Goal: Task Accomplishment & Management: Manage account settings

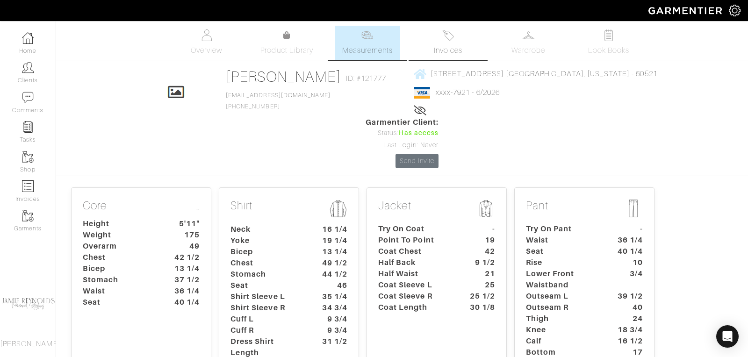
click at [442, 40] on link "Invoices" at bounding box center [447, 43] width 65 height 34
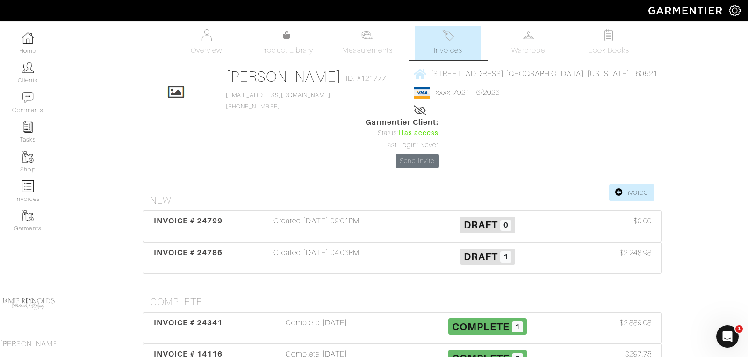
click at [222, 248] on span "INVOICE # 24786" at bounding box center [188, 252] width 69 height 9
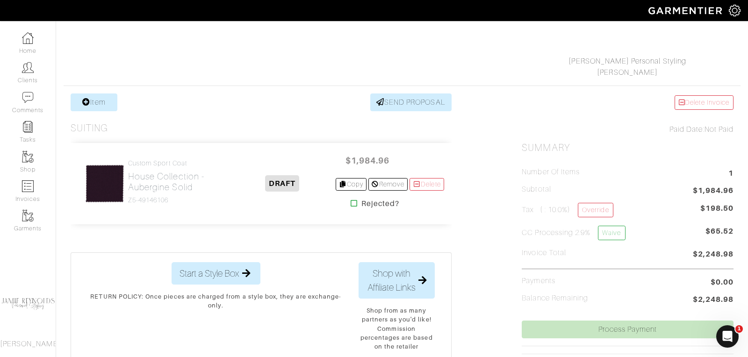
scroll to position [123, 0]
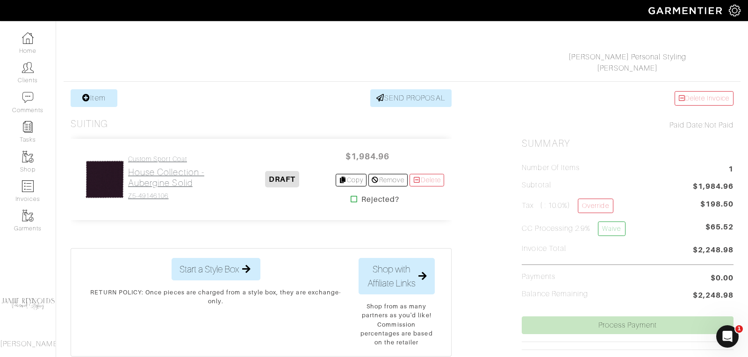
click at [169, 178] on h2 "House Collection - Aubergine Solid" at bounding box center [179, 178] width 102 height 22
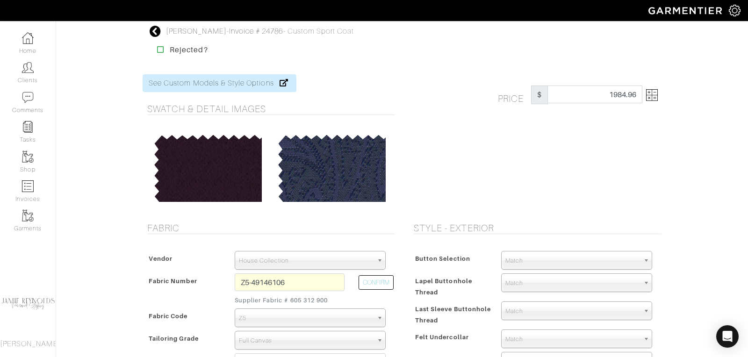
click at [655, 98] on img at bounding box center [652, 95] width 12 height 12
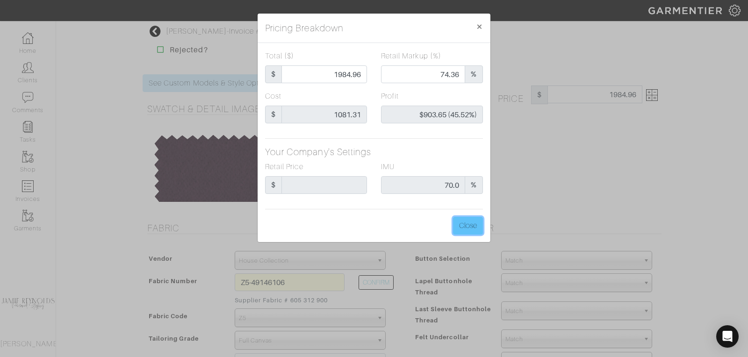
click at [472, 227] on button "Close" at bounding box center [468, 226] width 30 height 18
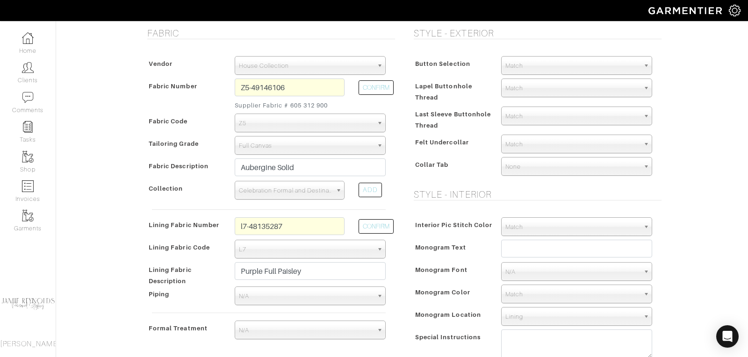
scroll to position [197, 0]
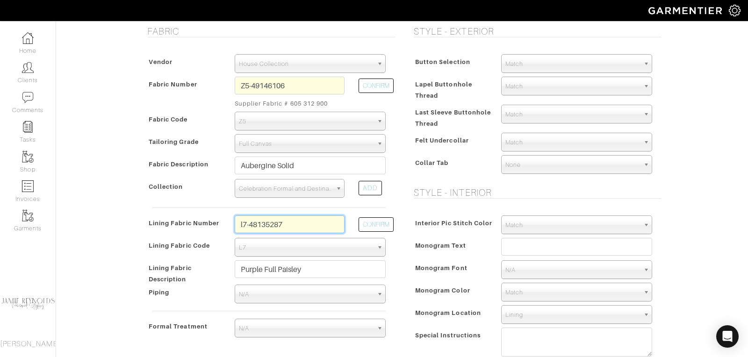
click at [299, 221] on input "l7-48135287" at bounding box center [290, 225] width 110 height 18
type input "l2-47134417"
click at [376, 220] on button "CONFIRM" at bounding box center [376, 225] width 35 height 15
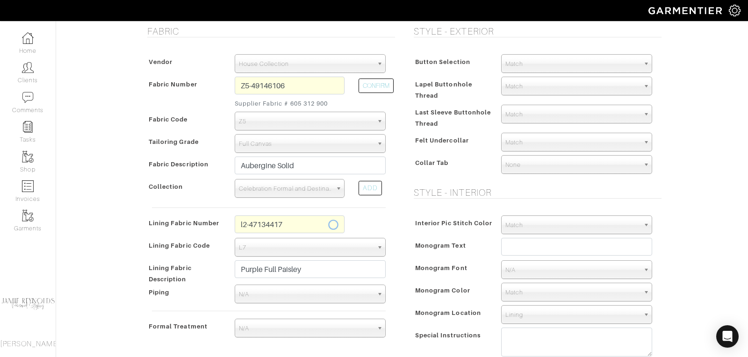
select select "6294"
type input "Mulberry Confetti"
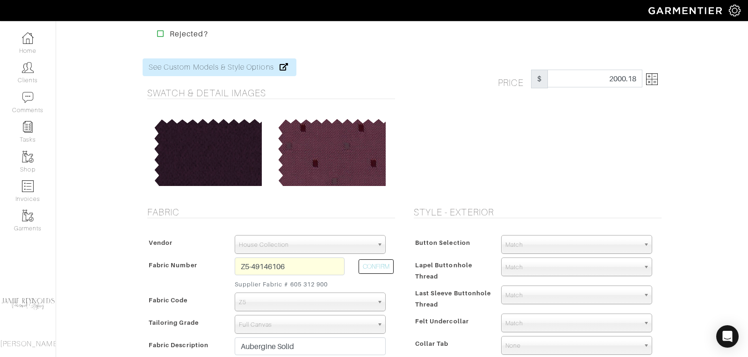
scroll to position [0, 0]
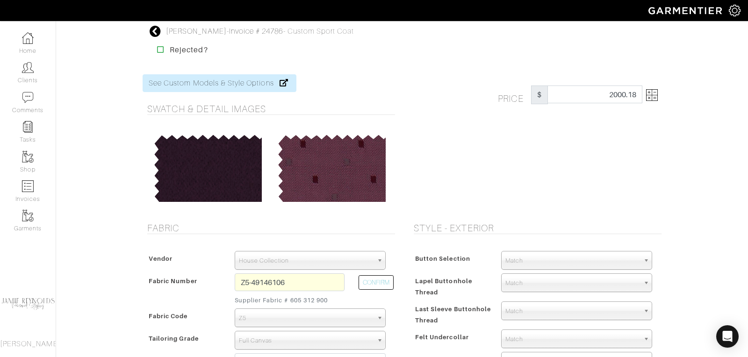
click at [656, 98] on img at bounding box center [652, 95] width 12 height 12
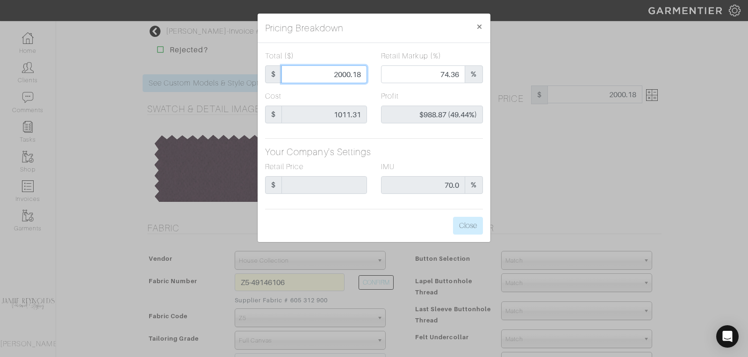
click at [352, 74] on input "2000.18" at bounding box center [325, 74] width 86 height 18
type input "1"
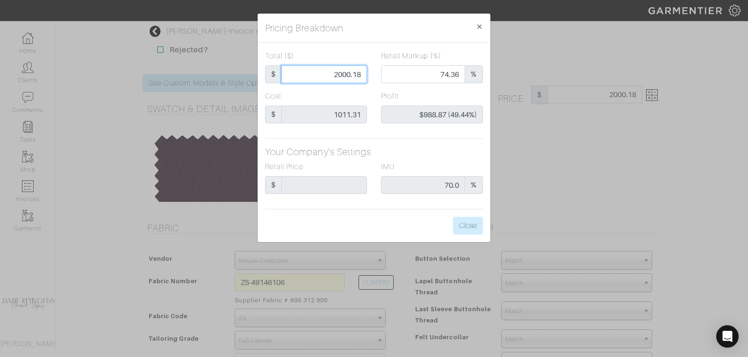
type input "0.00"
type input "-$1,010.31 (-101031.00%)"
type input "19"
type input "-$992.31 (-5222.68%)"
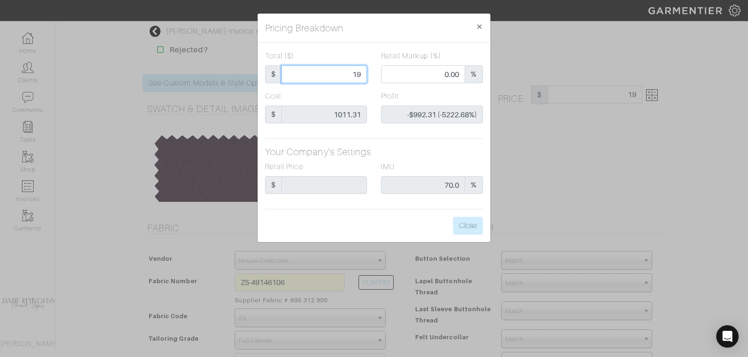
type input "190"
type input "-$821.31 (-432.27%)"
type input "1900"
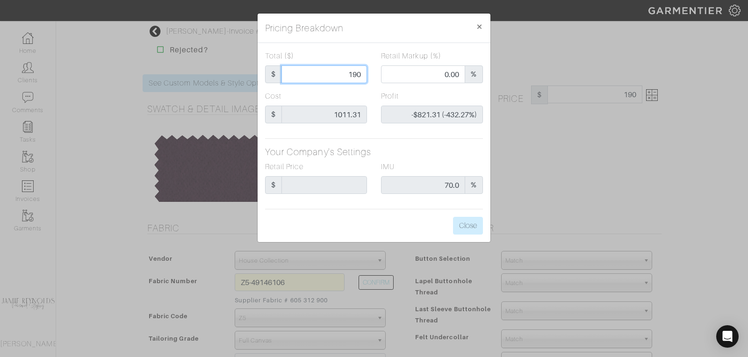
type input "73.21"
type input "$888.69 (46.77%)"
type input "1900"
type input "1900.00"
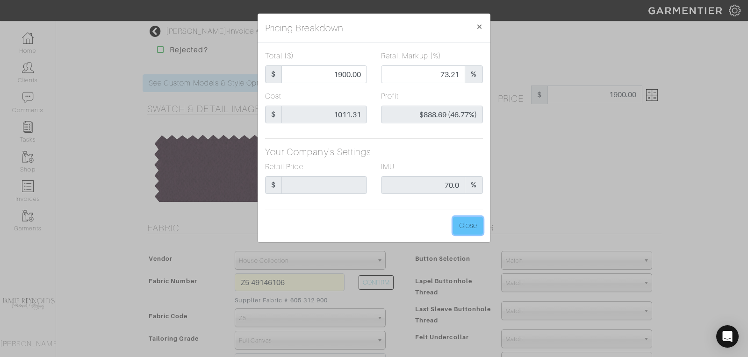
click at [473, 225] on button "Close" at bounding box center [468, 226] width 30 height 18
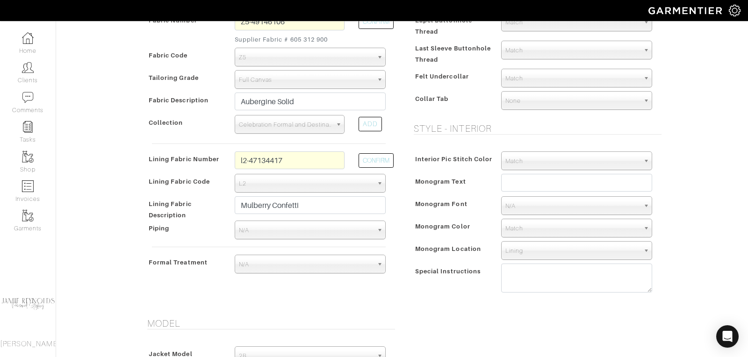
scroll to position [283, 0]
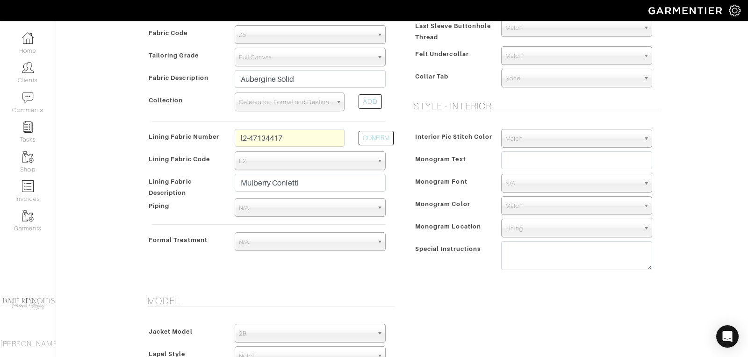
click at [312, 245] on span "N/A" at bounding box center [306, 242] width 134 height 19
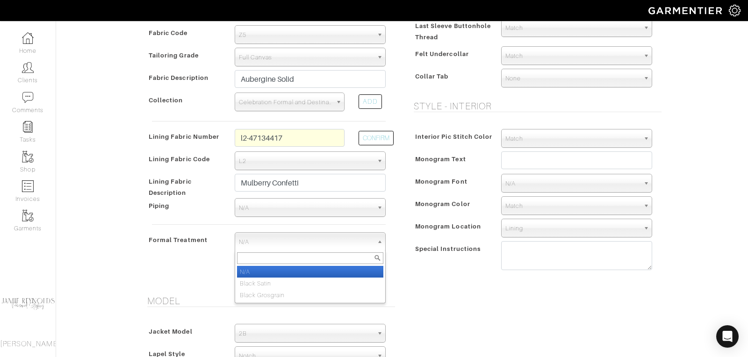
click at [312, 245] on span "N/A" at bounding box center [306, 242] width 134 height 19
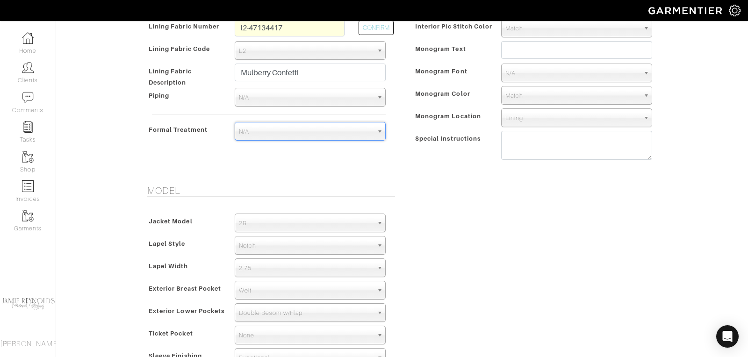
scroll to position [396, 0]
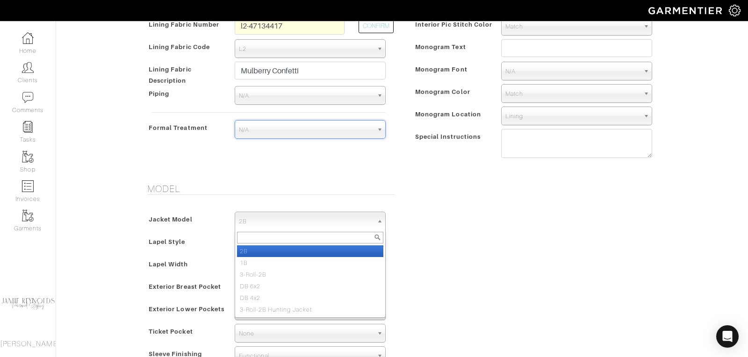
click at [291, 219] on span "2B" at bounding box center [306, 221] width 134 height 19
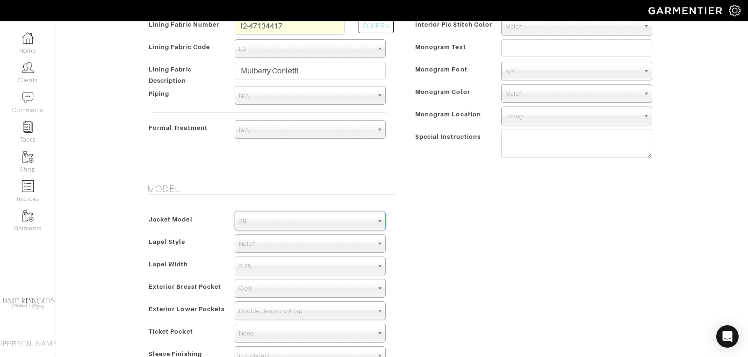
click at [291, 219] on span "2B" at bounding box center [306, 221] width 134 height 19
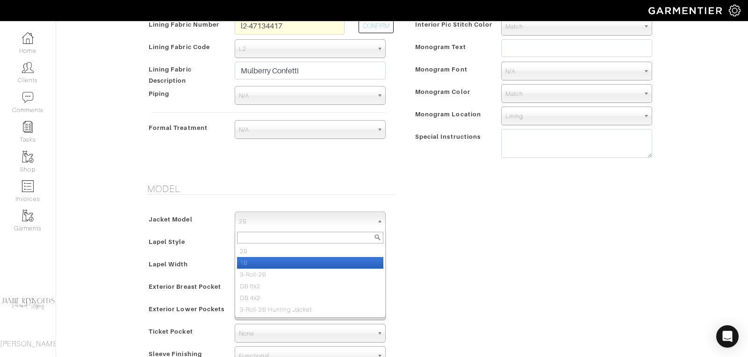
click at [285, 261] on li "1B" at bounding box center [310, 263] width 146 height 12
select select "14"
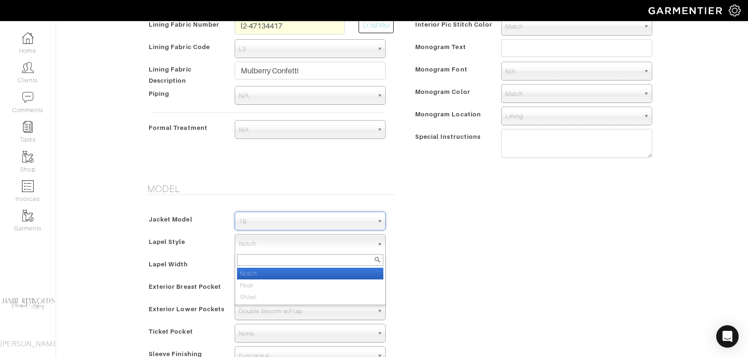
click at [284, 241] on span "Notch" at bounding box center [306, 244] width 134 height 19
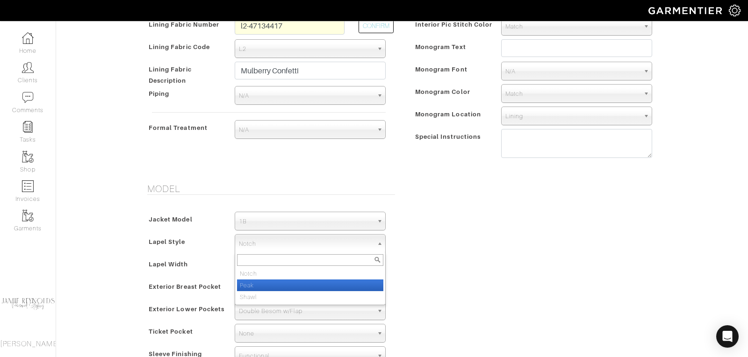
click at [272, 282] on li "Peak" at bounding box center [310, 286] width 146 height 12
select select "Peak"
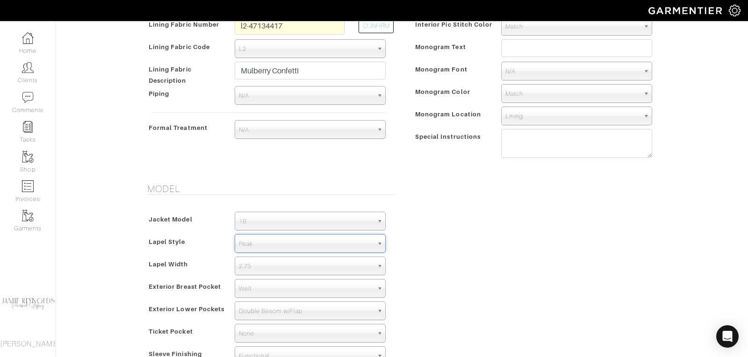
scroll to position [403, 0]
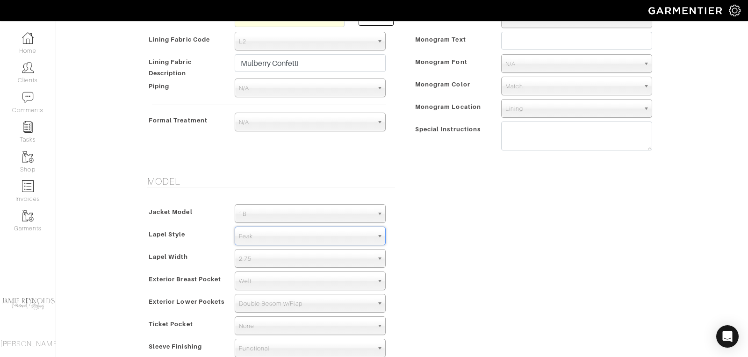
click at [276, 256] on span "2.75" at bounding box center [306, 259] width 134 height 19
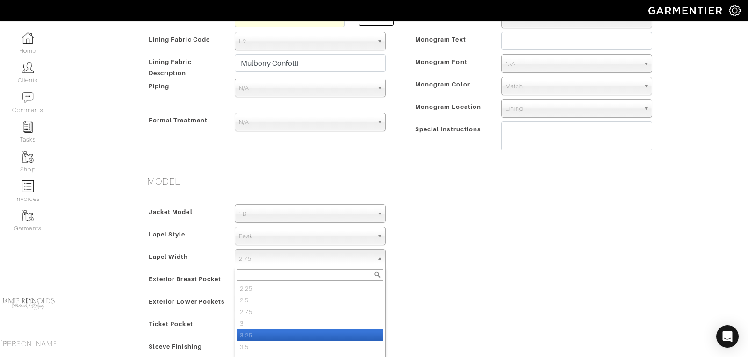
click at [273, 331] on li "3.25" at bounding box center [310, 336] width 146 height 12
select select "3.25"
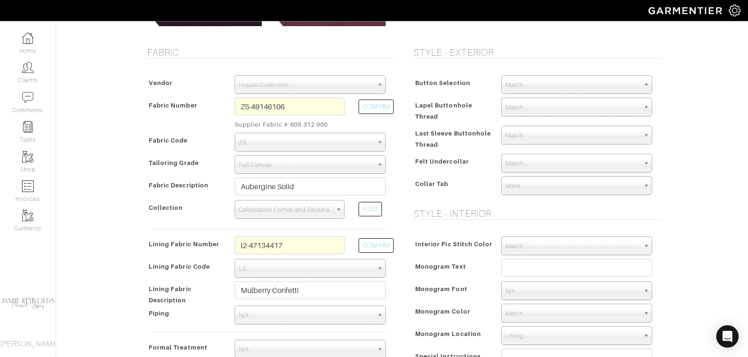
scroll to position [174, 0]
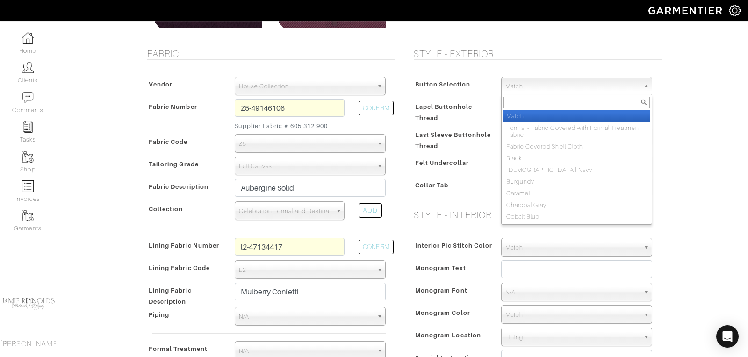
click at [532, 81] on span "Match" at bounding box center [573, 86] width 134 height 19
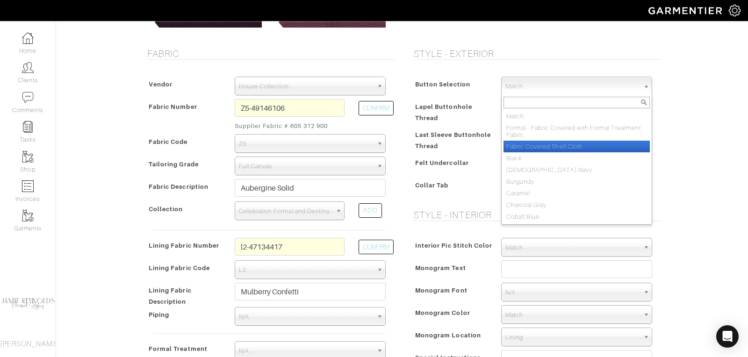
click at [534, 143] on li "Fabric Covered Shell Cloth" at bounding box center [577, 147] width 146 height 12
select select "143"
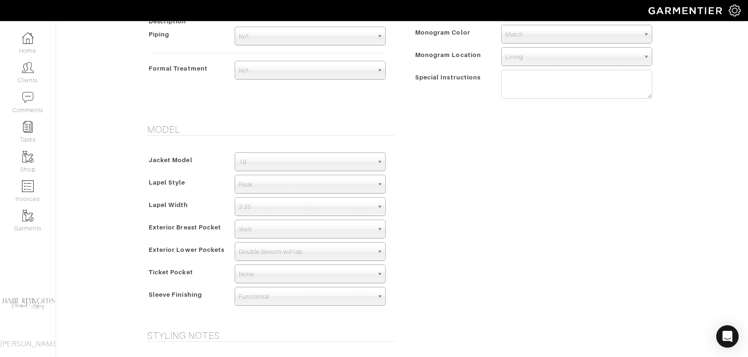
scroll to position [403, 0]
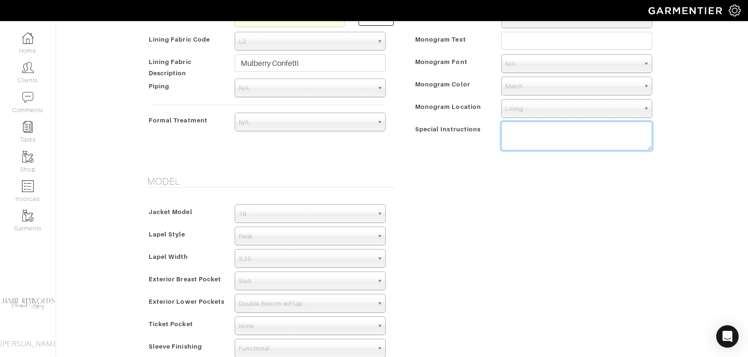
click at [509, 126] on textarea at bounding box center [576, 136] width 151 height 29
type textarea "No lapel"
click at [541, 131] on textarea "No lapel" at bounding box center [576, 136] width 151 height 29
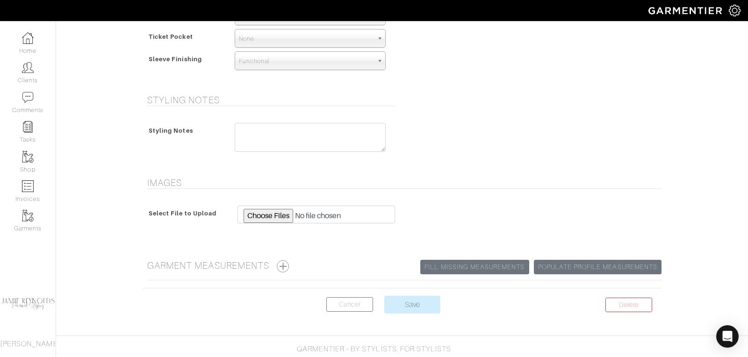
scroll to position [699, 0]
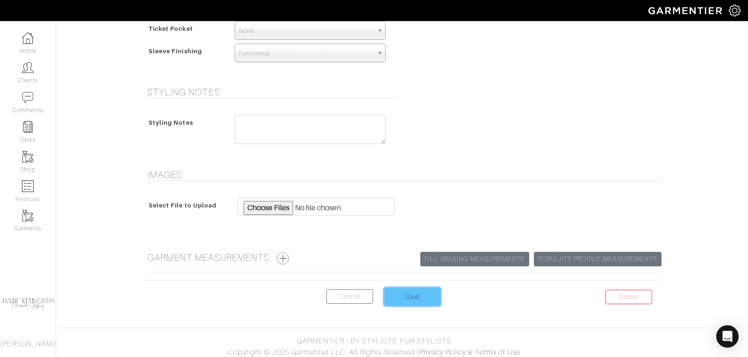
click at [414, 292] on input "Save" at bounding box center [413, 297] width 56 height 18
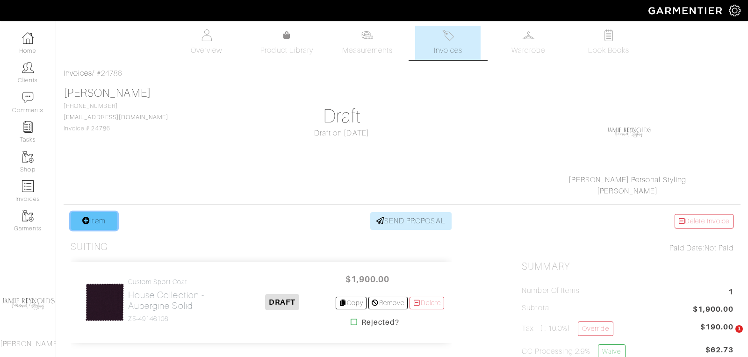
click at [109, 218] on link "Item" at bounding box center [94, 221] width 47 height 18
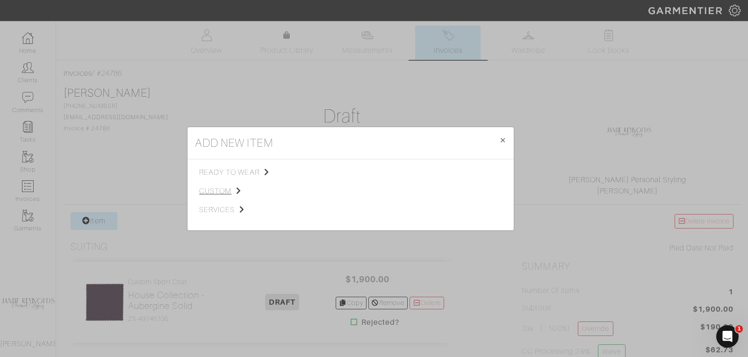
click at [219, 191] on span "custom" at bounding box center [246, 191] width 94 height 11
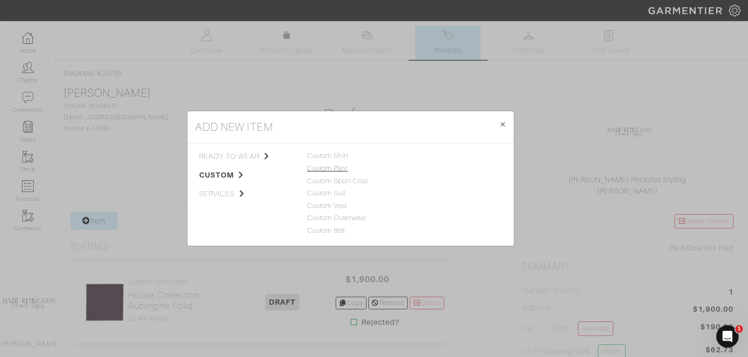
click at [327, 167] on link "Custom Pant" at bounding box center [327, 168] width 41 height 7
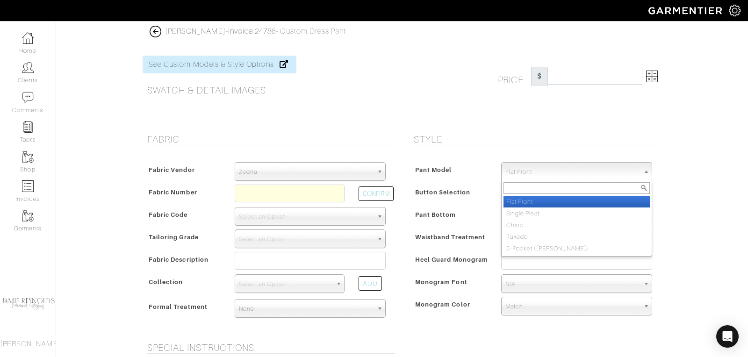
click at [523, 170] on span "Flat Front" at bounding box center [573, 172] width 134 height 19
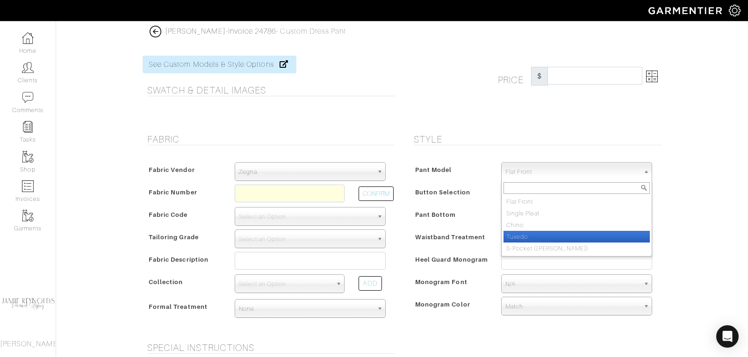
click at [527, 234] on li "Tuxedo" at bounding box center [577, 237] width 146 height 12
select select "12"
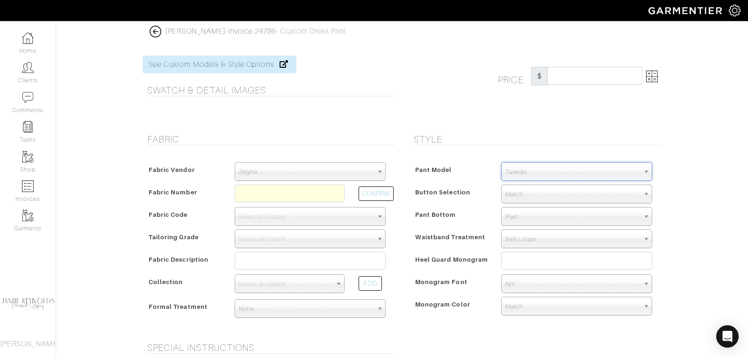
click at [530, 189] on span "Match" at bounding box center [573, 194] width 134 height 19
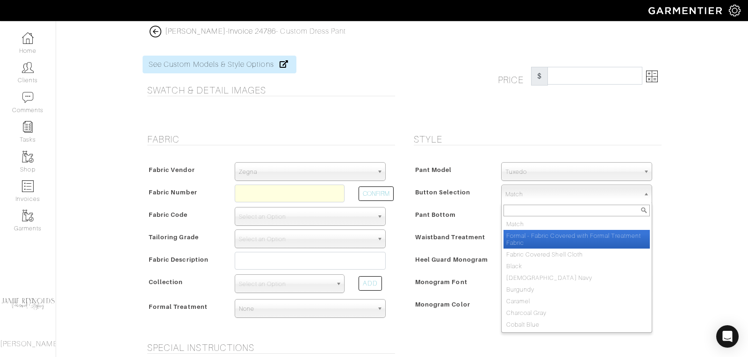
click at [529, 236] on li "Formal - Fabric Covered with Formal Treatment Fabric" at bounding box center [577, 239] width 146 height 19
select select "142"
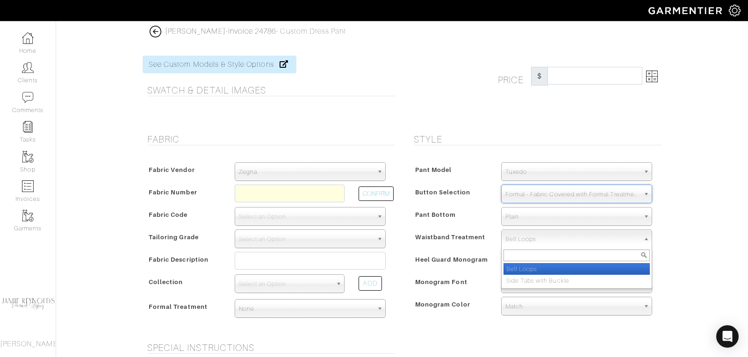
click at [530, 238] on span "Belt Loops" at bounding box center [573, 239] width 134 height 19
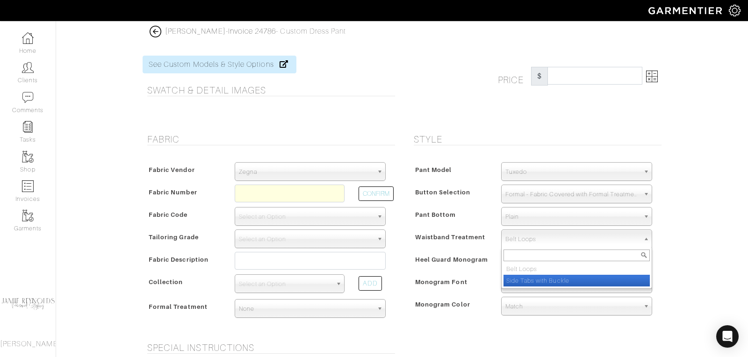
click at [534, 277] on li "Side Tabs with Buckle" at bounding box center [577, 281] width 146 height 12
select select "Side Tabs with Buckle"
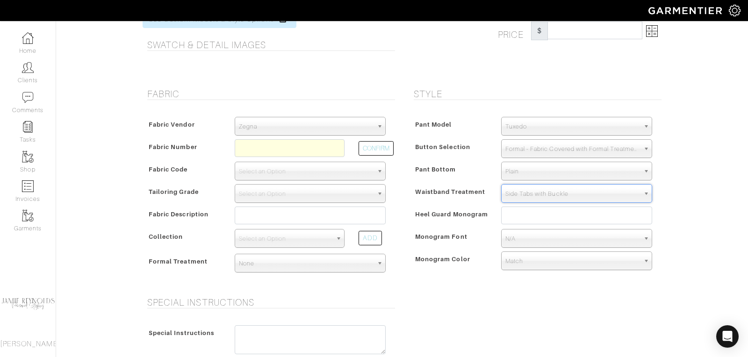
scroll to position [69, 0]
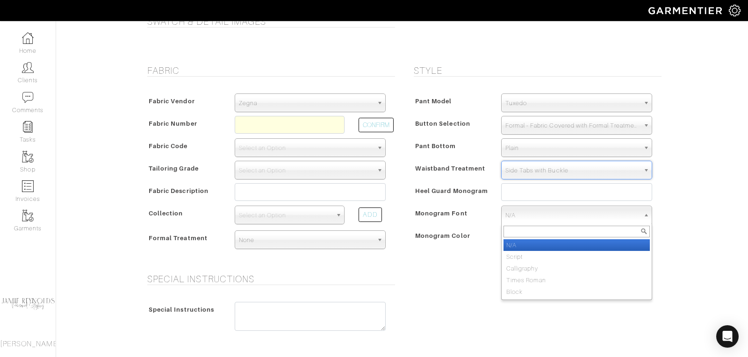
click at [529, 213] on span "N/A" at bounding box center [573, 215] width 134 height 19
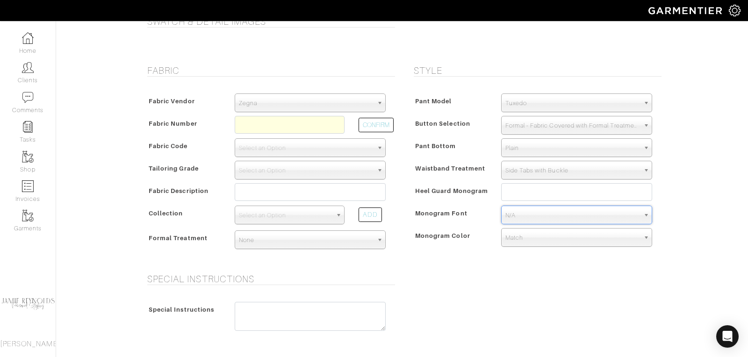
click at [529, 215] on span "N/A" at bounding box center [573, 215] width 134 height 19
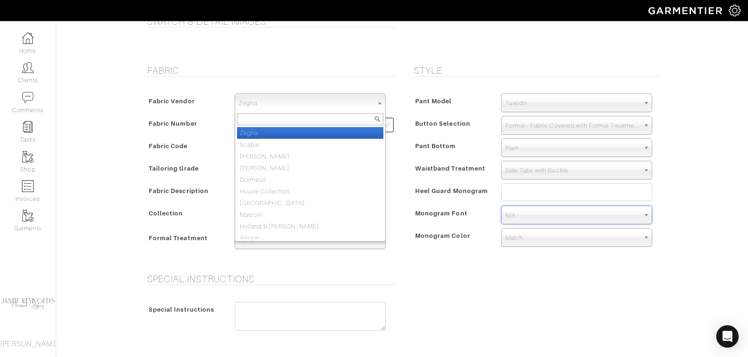
click at [266, 102] on span "Zegna" at bounding box center [306, 103] width 134 height 19
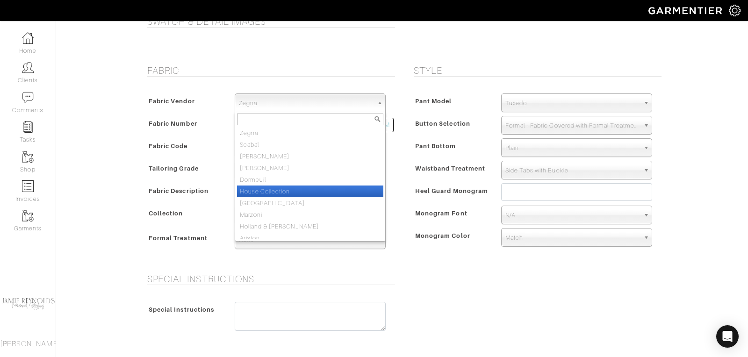
click at [270, 190] on li "House Collection" at bounding box center [310, 192] width 146 height 12
select select "75"
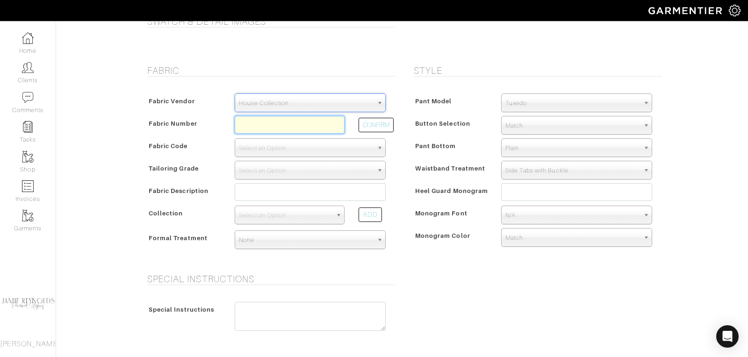
click at [267, 126] on input "text" at bounding box center [290, 125] width 110 height 18
click at [373, 120] on button "CONFIRM" at bounding box center [376, 125] width 35 height 15
type input "V6-49146046"
select select "886"
type input "Black Solid"
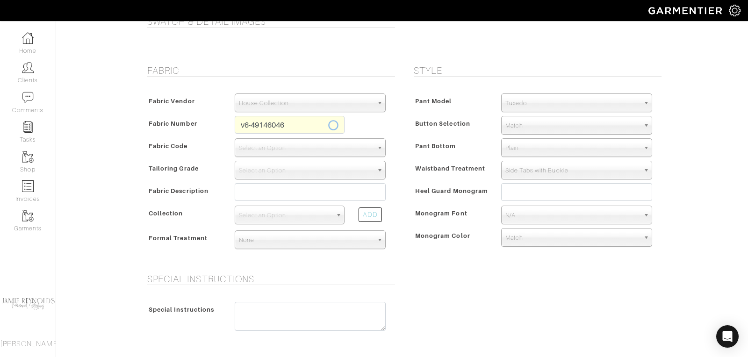
select select
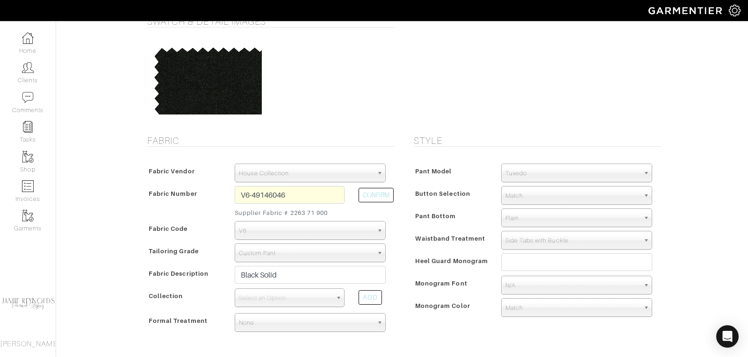
type input "743.33"
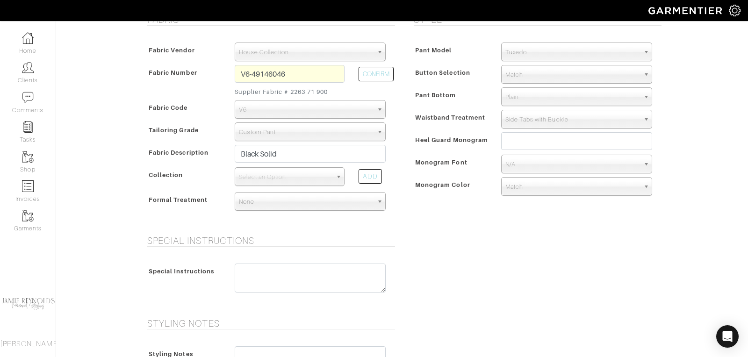
scroll to position [182, 0]
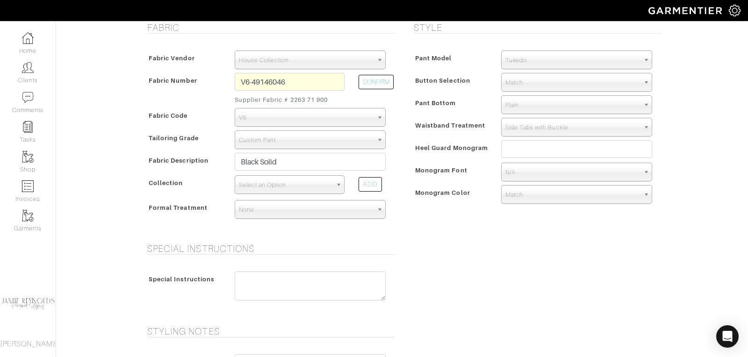
click at [297, 180] on span "Select an Option" at bounding box center [285, 185] width 93 height 19
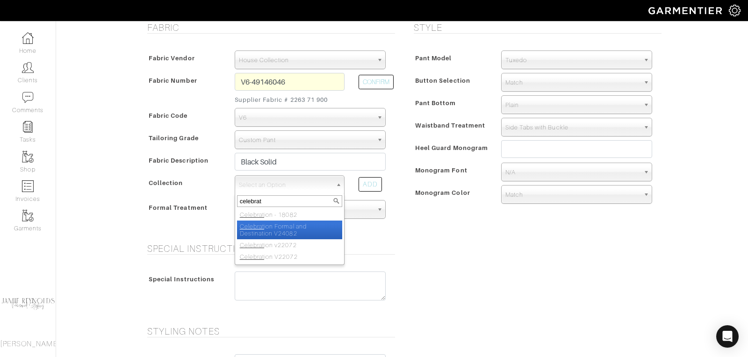
type input "celebrat"
click at [290, 225] on li "Celebrat ion Formal and Destination V24082" at bounding box center [289, 230] width 105 height 19
select select "1024"
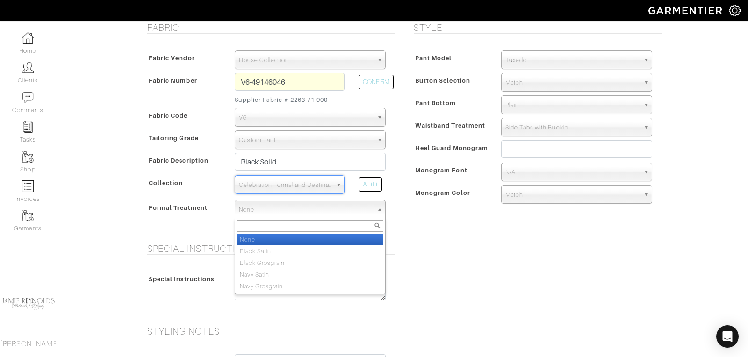
click at [292, 208] on span "None" at bounding box center [306, 210] width 134 height 19
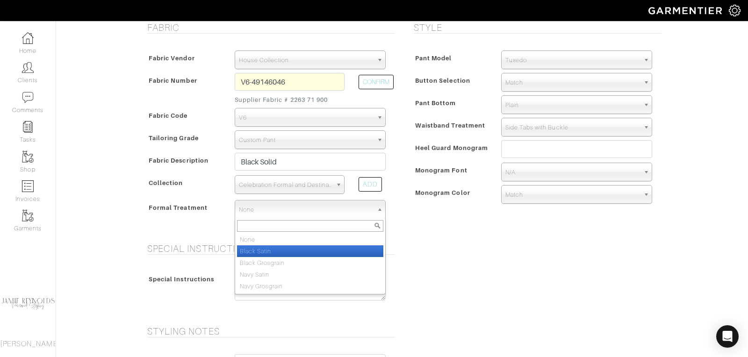
click at [292, 247] on li "Black Satin" at bounding box center [310, 252] width 146 height 12
select select "Black Satin"
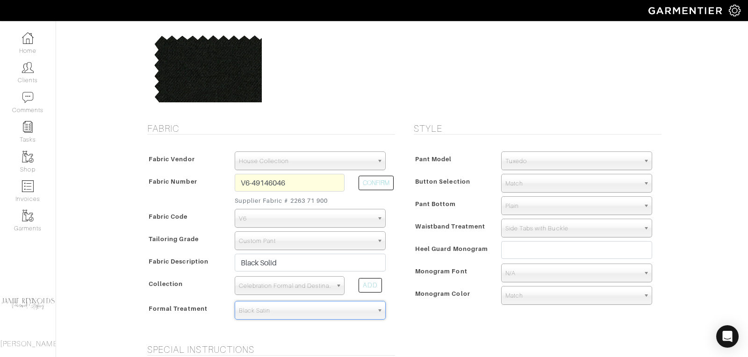
scroll to position [87, 0]
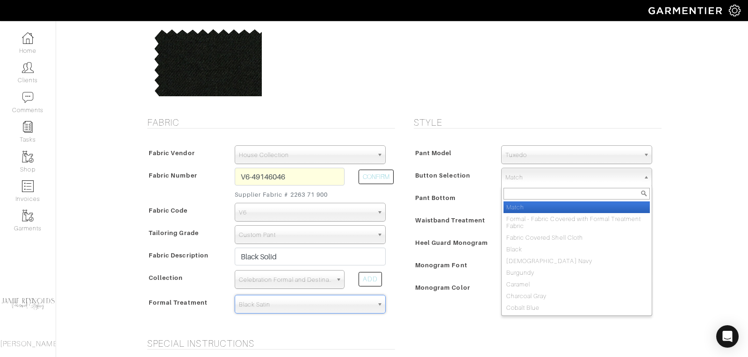
click at [544, 175] on span "Match" at bounding box center [573, 177] width 134 height 19
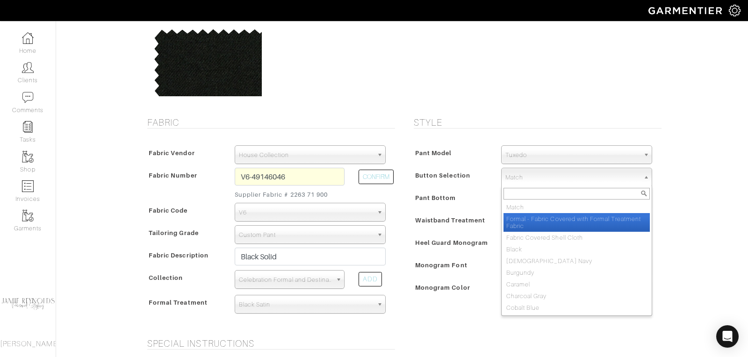
click at [541, 219] on li "Formal - Fabric Covered with Formal Treatment Fabric" at bounding box center [577, 222] width 146 height 19
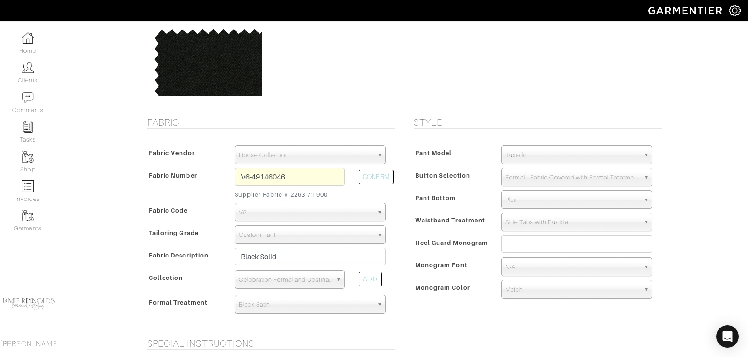
click at [537, 178] on span "Formal - Fabric Covered with Formal Treatment Fabric" at bounding box center [573, 177] width 134 height 19
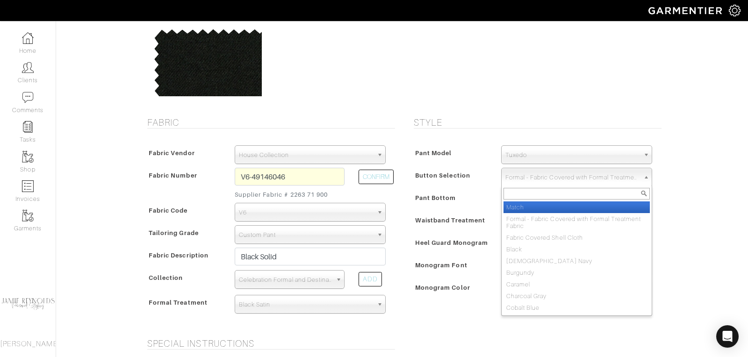
click at [525, 203] on li "Match" at bounding box center [577, 208] width 146 height 12
select select "1"
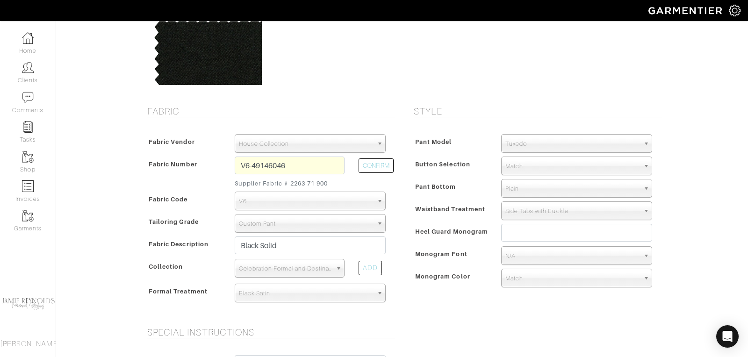
scroll to position [107, 0]
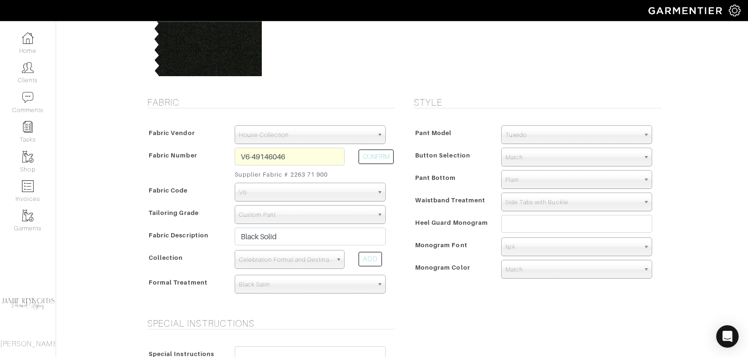
click at [525, 181] on span "Plain" at bounding box center [573, 180] width 134 height 19
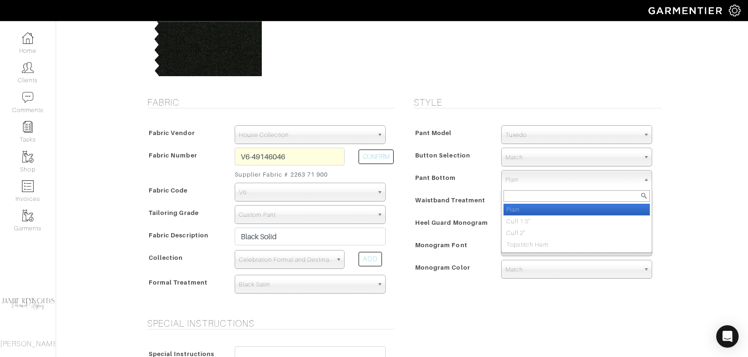
click at [525, 181] on span "Plain" at bounding box center [573, 180] width 134 height 19
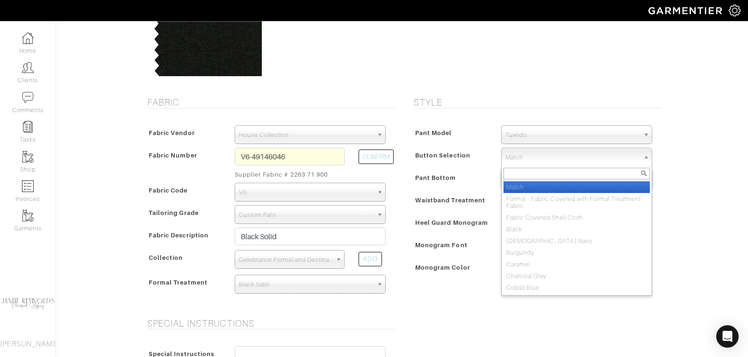
click at [522, 159] on span "Match" at bounding box center [573, 157] width 134 height 19
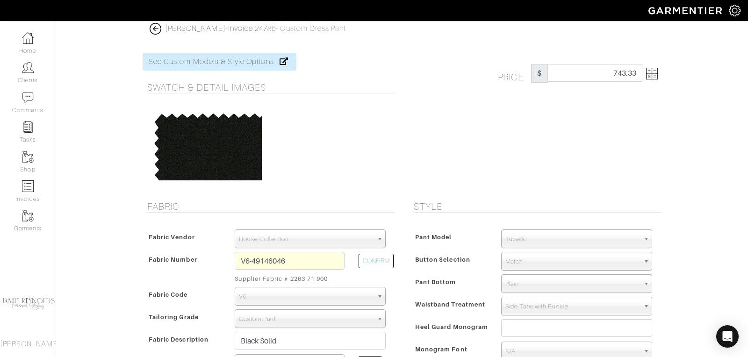
scroll to position [0, 0]
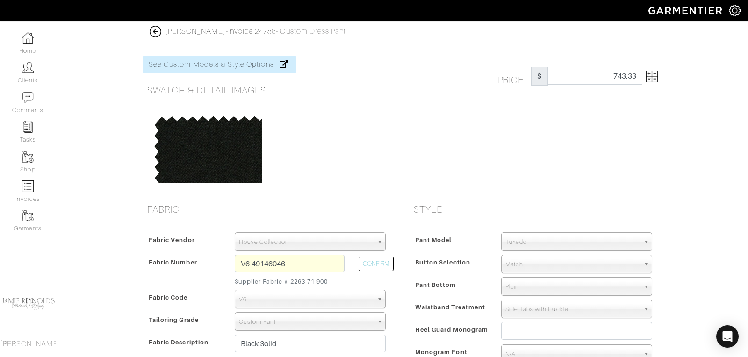
click at [656, 78] on img at bounding box center [652, 77] width 12 height 12
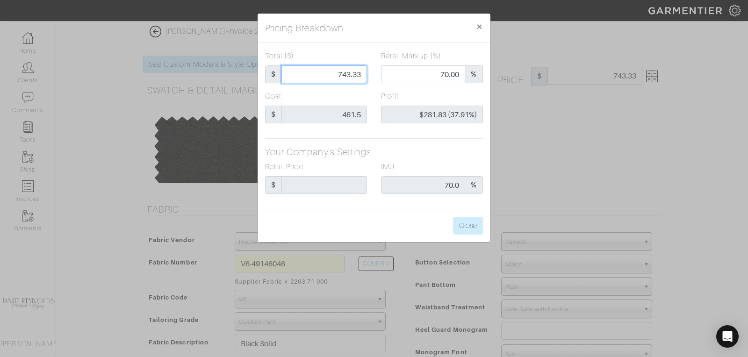
click at [356, 77] on input "743.33" at bounding box center [325, 74] width 86 height 18
type input "8"
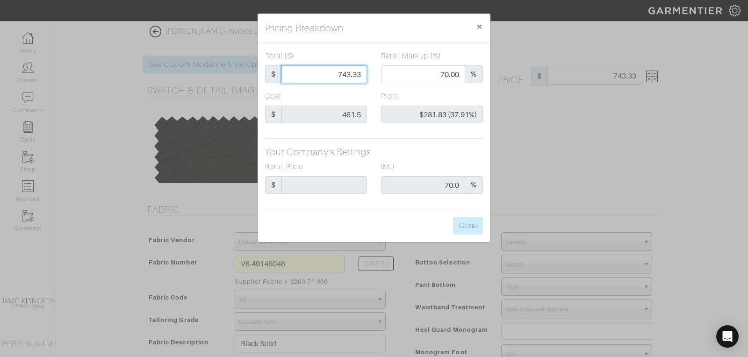
type input "0.00"
type input "-$453.50 (-5668.75%)"
type input "85"
type input "-$376.50 (-442.94%)"
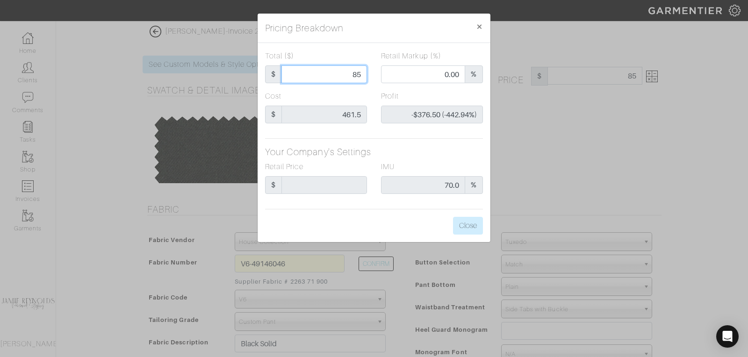
type input "850"
type input "73.76"
type input "$388.50 (45.71%)"
click at [350, 78] on input "850" at bounding box center [325, 74] width 86 height 18
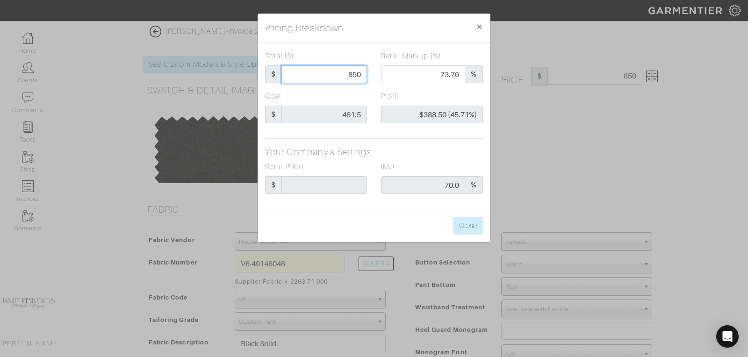
click at [350, 78] on input "850" at bounding box center [325, 74] width 86 height 18
type input "8"
type input "0.00"
type input "-$453.50 (-5668.75%)"
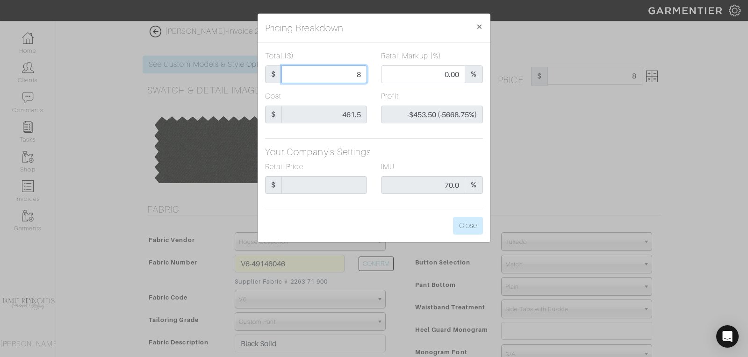
type input "80"
type input "-$381.50 (-476.88%)"
type input "800"
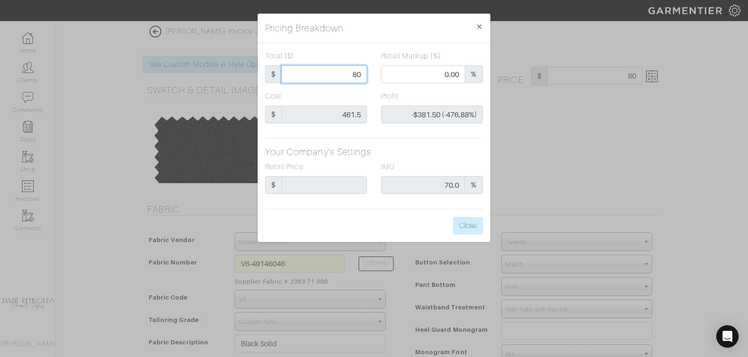
type input "72.13"
type input "$338.50 (42.31%)"
type input "800"
type input "800.00"
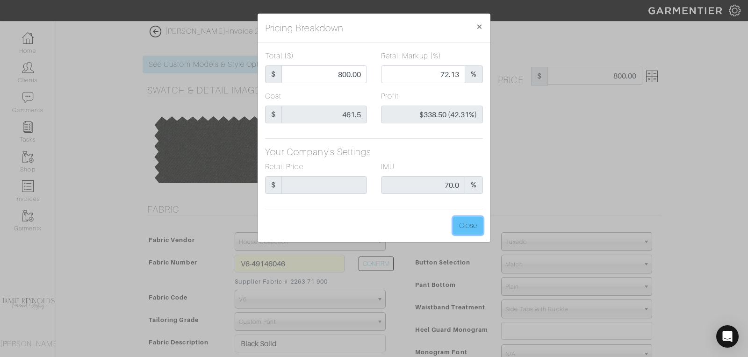
click at [472, 232] on button "Close" at bounding box center [468, 226] width 30 height 18
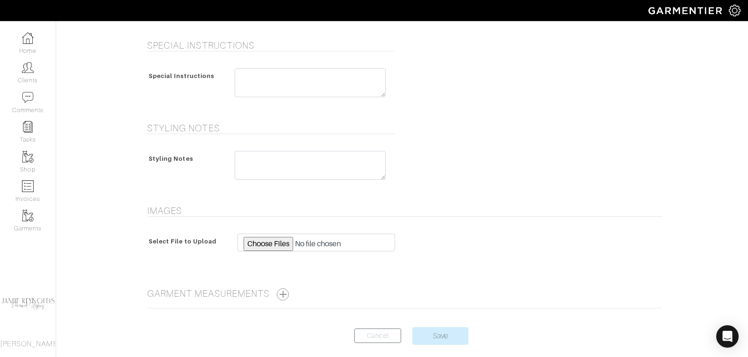
scroll to position [425, 0]
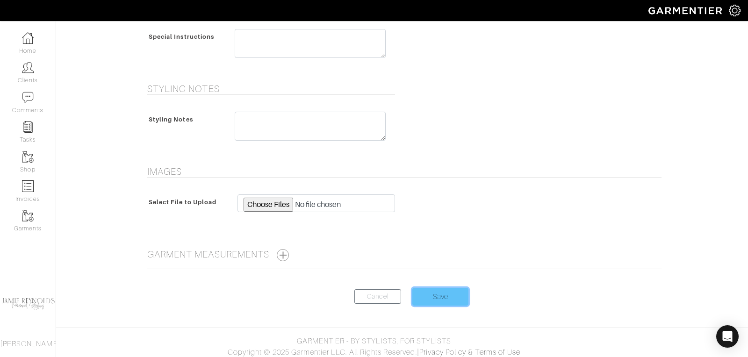
click at [437, 294] on input "Save" at bounding box center [441, 297] width 56 height 18
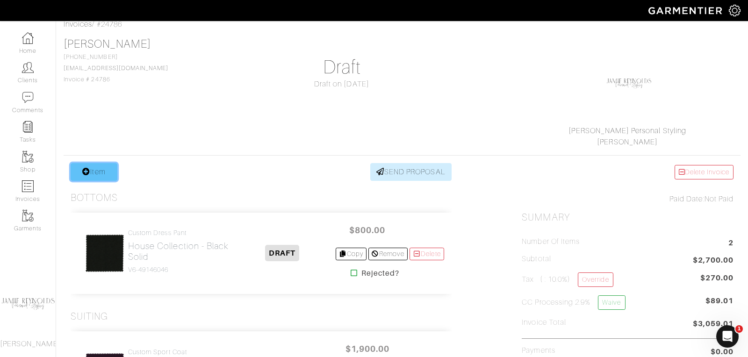
click at [103, 178] on link "Item" at bounding box center [94, 172] width 47 height 18
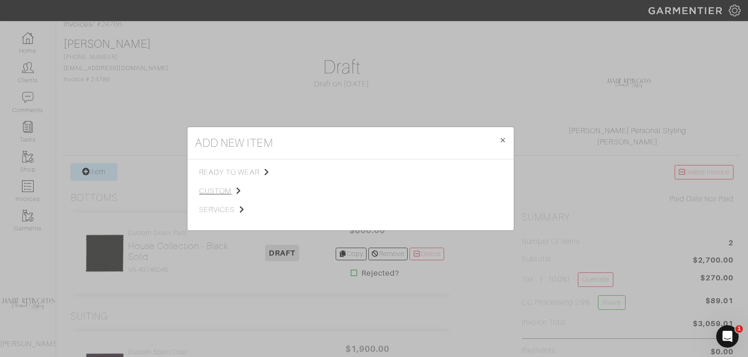
click at [214, 189] on span "custom" at bounding box center [246, 191] width 94 height 11
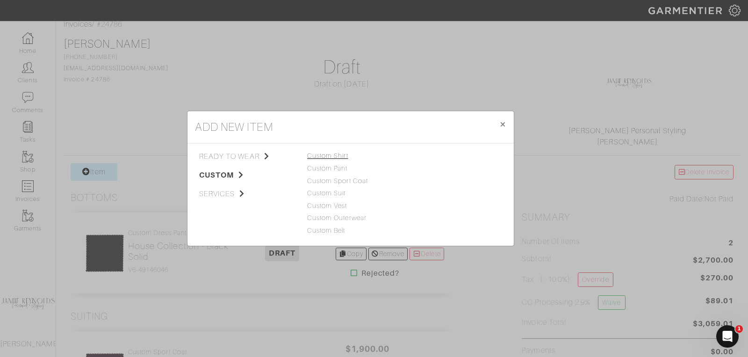
click at [324, 154] on link "Custom Shirt" at bounding box center [327, 155] width 41 height 7
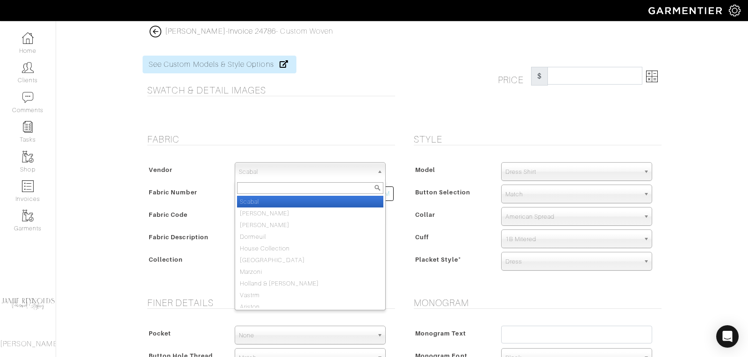
click at [309, 167] on span "Scabal" at bounding box center [306, 172] width 134 height 19
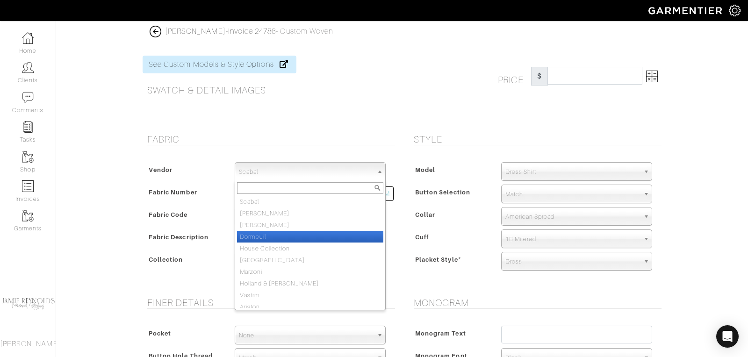
click at [304, 243] on li "House Collection" at bounding box center [310, 249] width 146 height 12
select select "75"
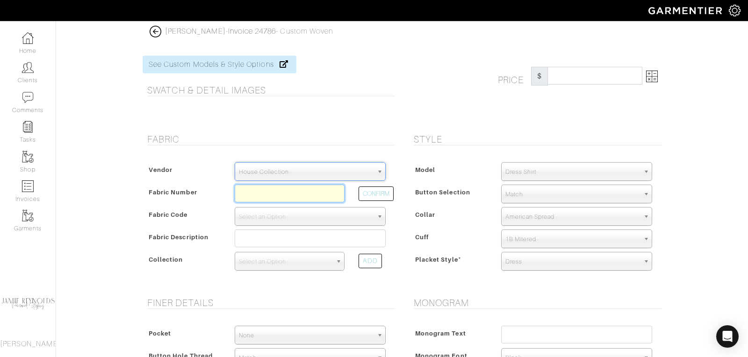
click at [260, 189] on input "text" at bounding box center [290, 194] width 110 height 18
click at [370, 190] on button "CONFIRM" at bounding box center [376, 194] width 35 height 15
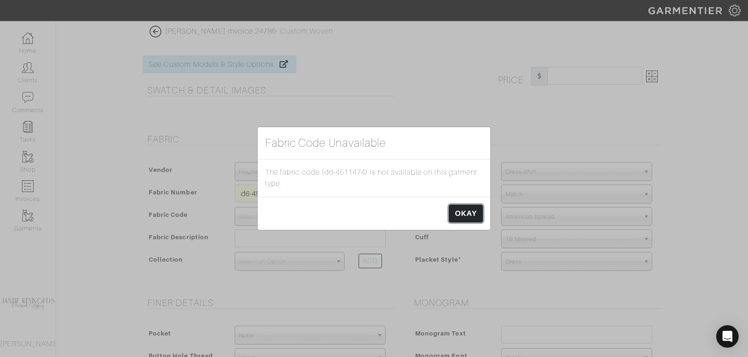
click at [468, 215] on link "OKAY" at bounding box center [466, 214] width 34 height 18
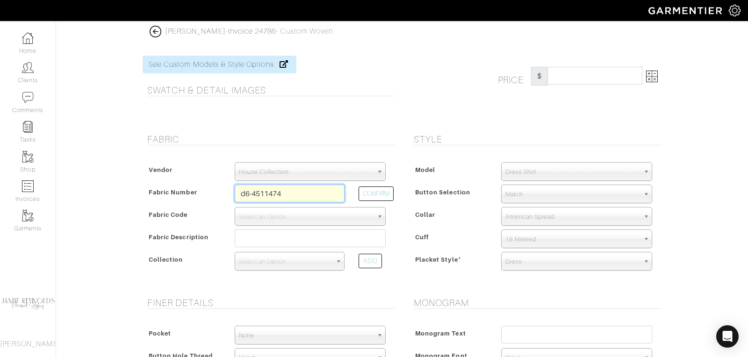
click at [325, 192] on input "d6-4511474" at bounding box center [290, 194] width 110 height 18
click at [391, 194] on button "CONFIRM" at bounding box center [376, 194] width 35 height 15
type input "S7-49145446"
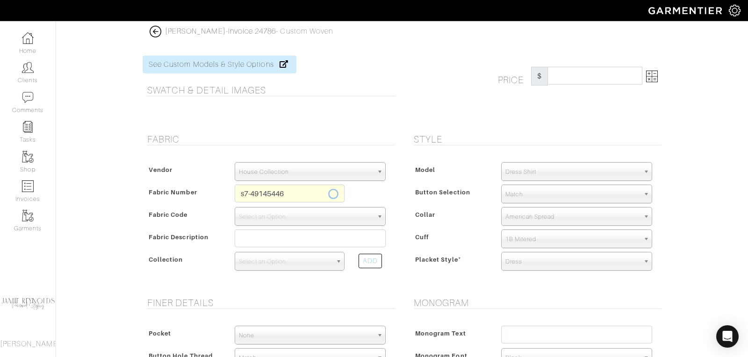
select select "1180"
type input "White"
select select
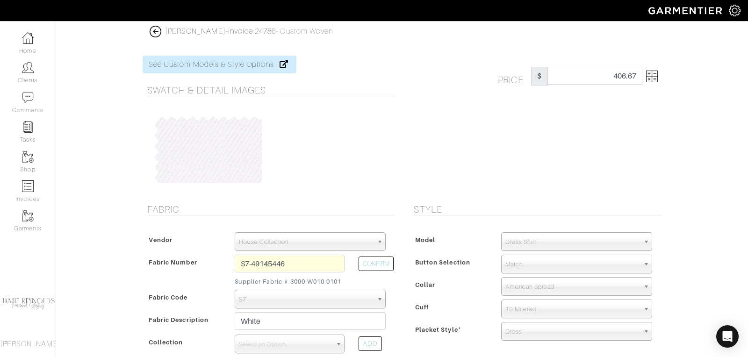
click at [657, 80] on img at bounding box center [652, 77] width 12 height 12
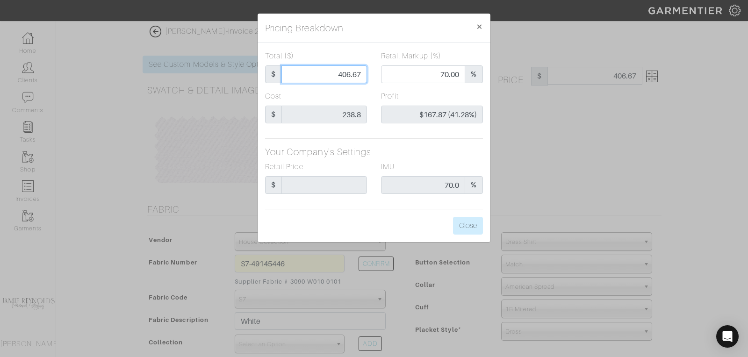
click at [357, 73] on input "406.67" at bounding box center [325, 74] width 86 height 18
type input "3"
type input "0.00"
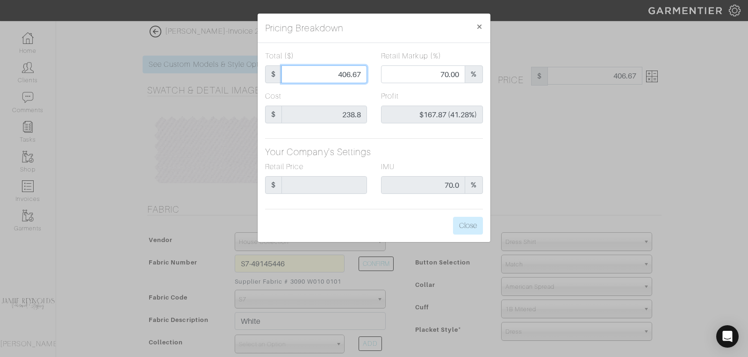
type input "-$235.80 (-7860.00%)"
type input "39"
type input "-$199.80 (-512.31%)"
type input "395"
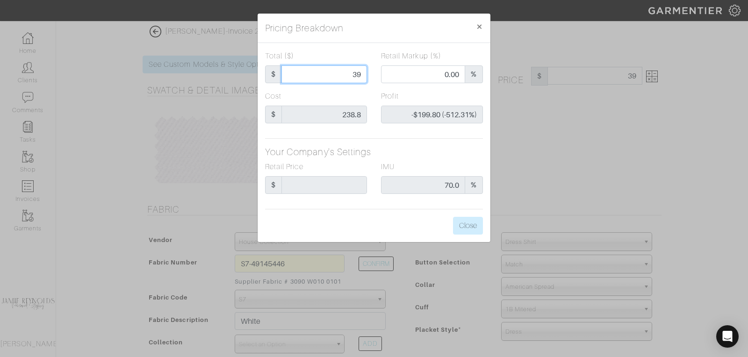
type input "395"
type input "69.11"
type input "$156.20 (39.54%)"
type input "395"
type input "395.00"
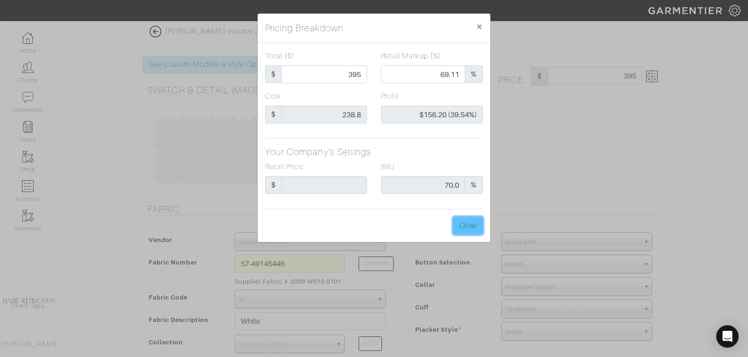
type input "395.00"
click at [472, 232] on button "Close" at bounding box center [468, 226] width 30 height 18
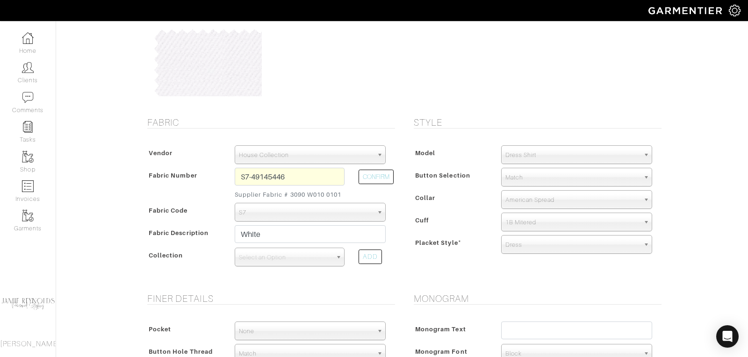
scroll to position [98, 0]
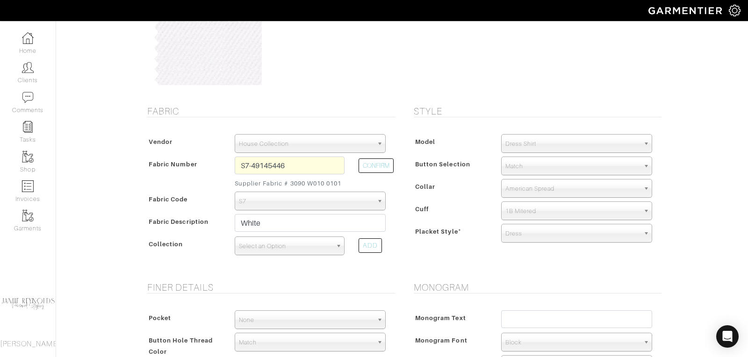
click at [289, 244] on span "Select an Option" at bounding box center [285, 246] width 93 height 19
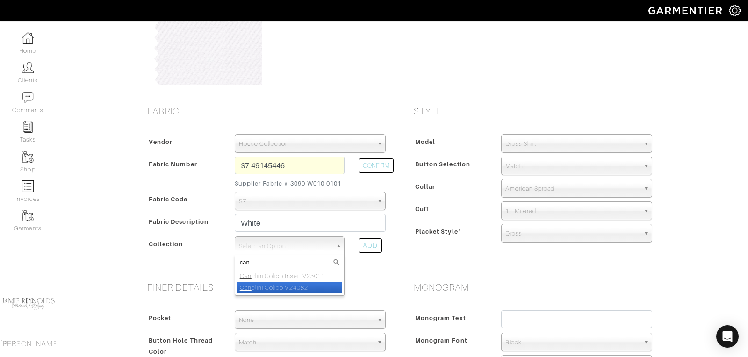
type input "can"
click at [291, 284] on li "Can clini Colico V24082" at bounding box center [289, 288] width 105 height 12
select select "975"
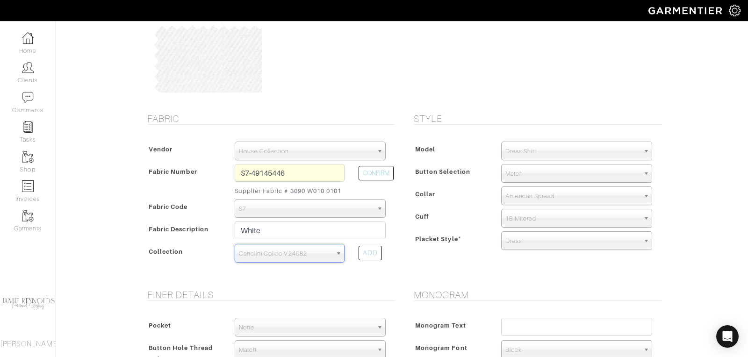
scroll to position [51, 0]
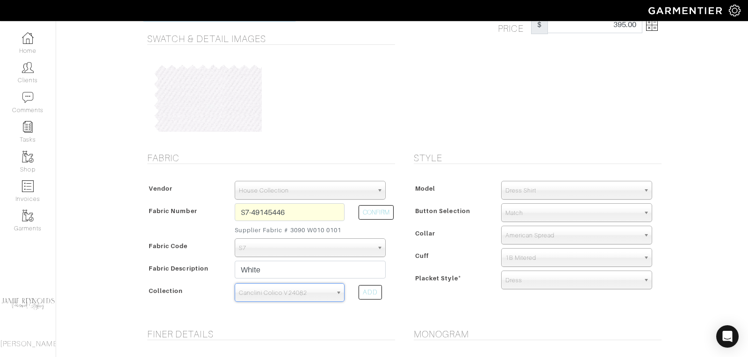
click at [527, 186] on span "Dress Shirt" at bounding box center [573, 190] width 134 height 19
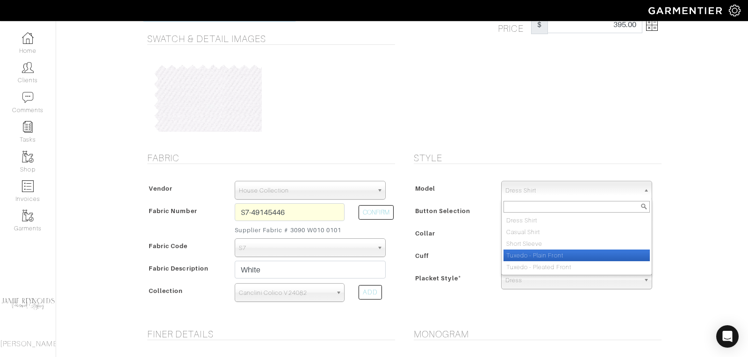
click at [536, 253] on li "Tuxedo - Plain Front" at bounding box center [577, 256] width 146 height 12
select select "7"
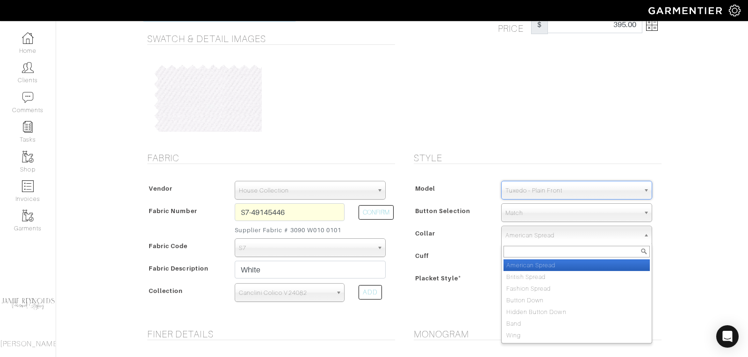
click at [522, 236] on span "American Spread" at bounding box center [573, 235] width 134 height 19
click at [527, 265] on li "American Spread" at bounding box center [577, 266] width 146 height 12
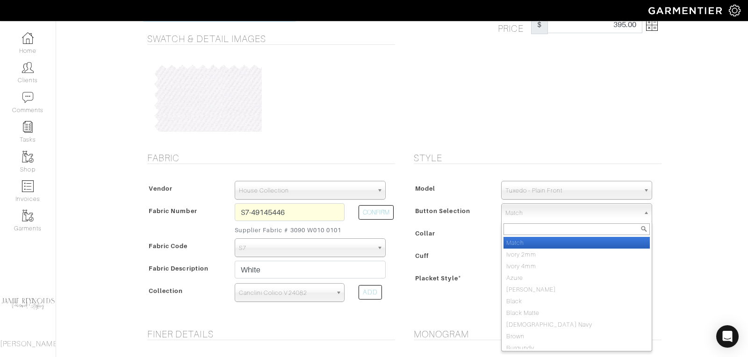
click at [525, 211] on span "Match" at bounding box center [573, 213] width 134 height 19
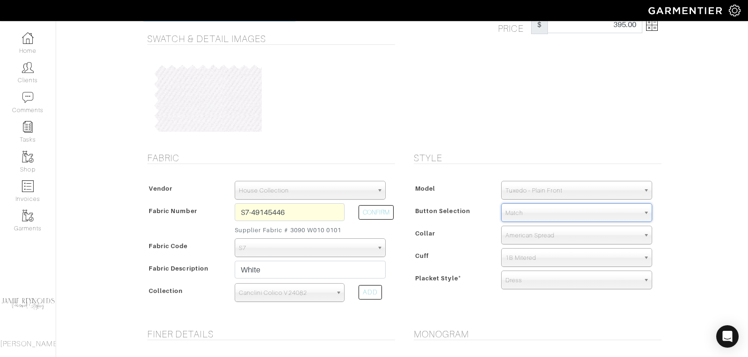
click at [525, 210] on span "Match" at bounding box center [573, 213] width 134 height 19
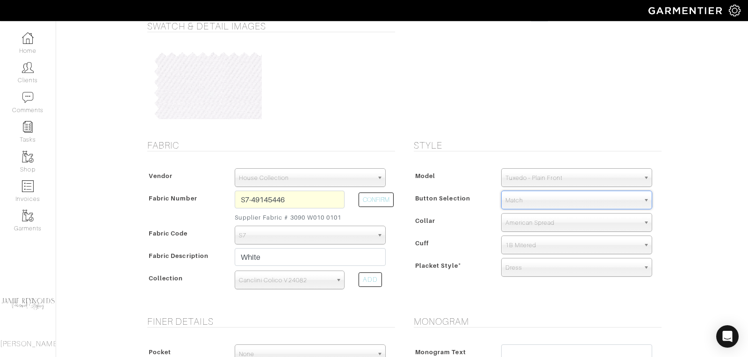
scroll to position [68, 0]
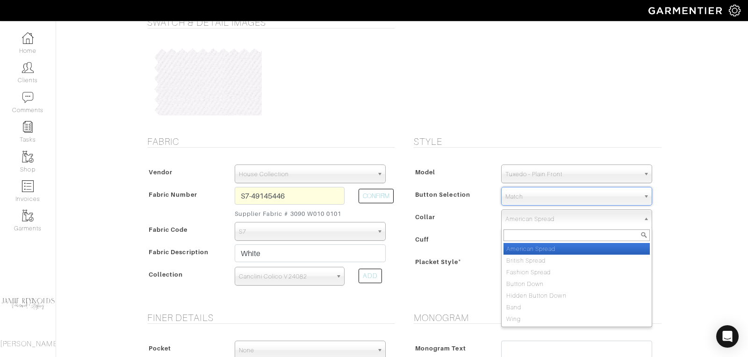
click at [531, 219] on span "American Spread" at bounding box center [573, 219] width 134 height 19
click at [537, 216] on span "American Spread" at bounding box center [573, 219] width 134 height 19
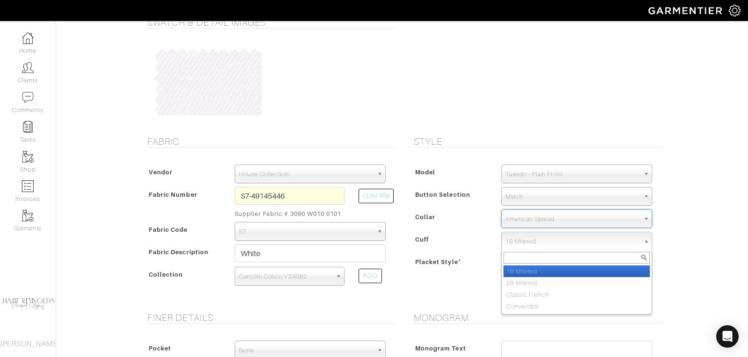
click at [534, 240] on span "1B Mitered" at bounding box center [573, 241] width 134 height 19
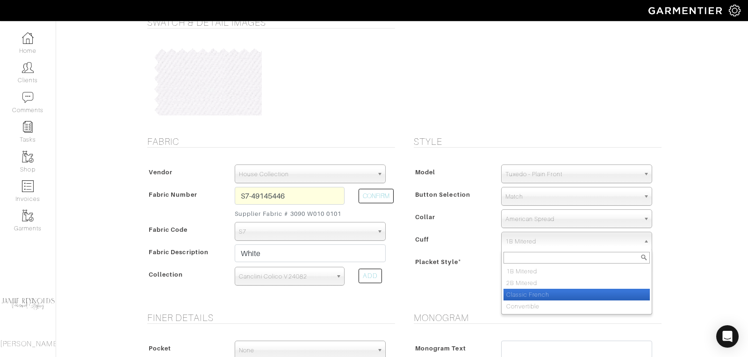
click at [537, 292] on li "Classic French" at bounding box center [577, 295] width 146 height 12
select select "Classic French"
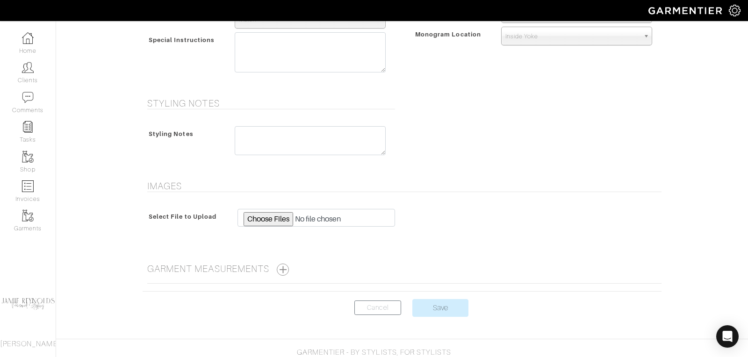
scroll to position [461, 0]
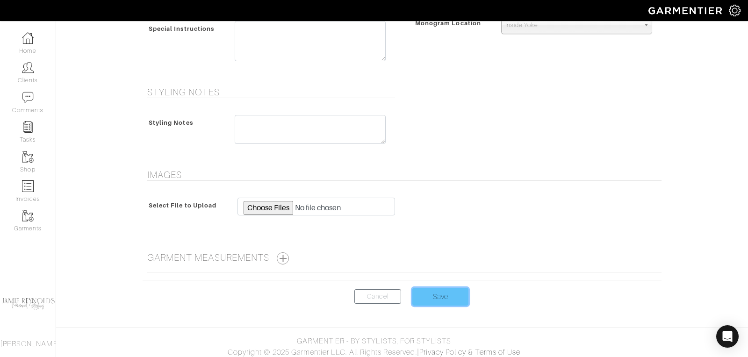
click at [434, 294] on input "Save" at bounding box center [441, 297] width 56 height 18
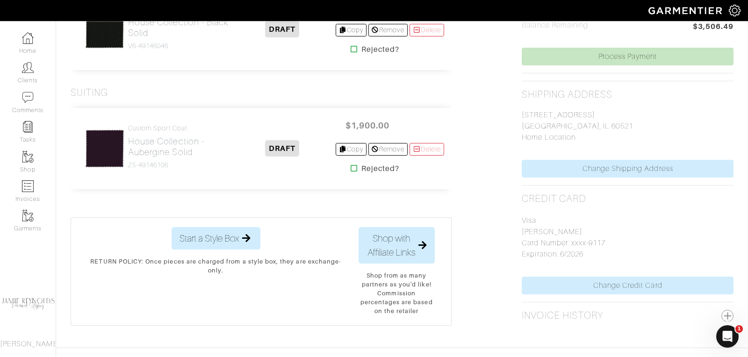
scroll to position [398, 0]
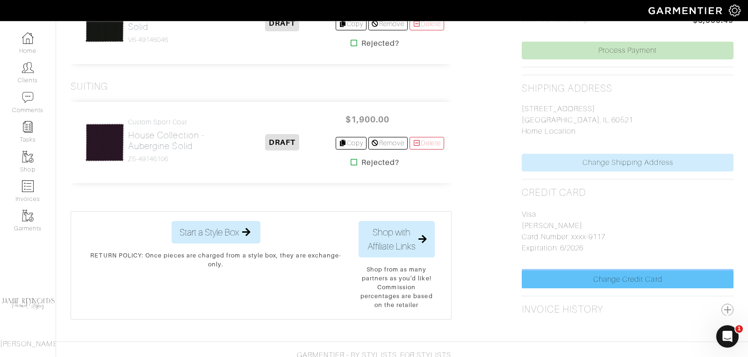
click at [604, 277] on link "Change Credit Card" at bounding box center [628, 280] width 212 height 18
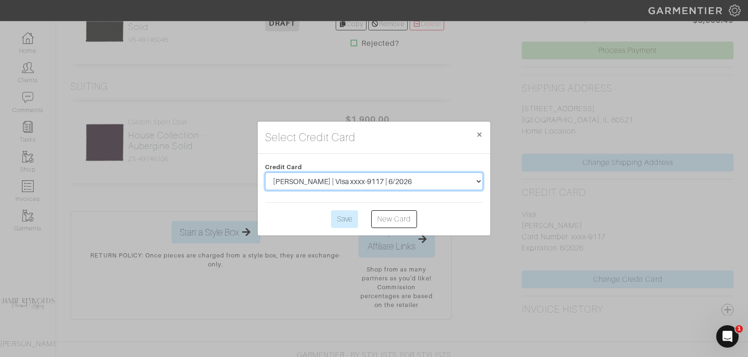
click at [400, 176] on select "Andrew Hendrie | Visa xxxx-9117 | 6/2026 Andrew Hendrie | Visa xxxx-7921 | 6/20…" at bounding box center [374, 182] width 218 height 18
select select "5563"
click at [265, 173] on select "Andrew Hendrie | Visa xxxx-9117 | 6/2026 Andrew Hendrie | Visa xxxx-7921 | 6/20…" at bounding box center [374, 182] width 218 height 18
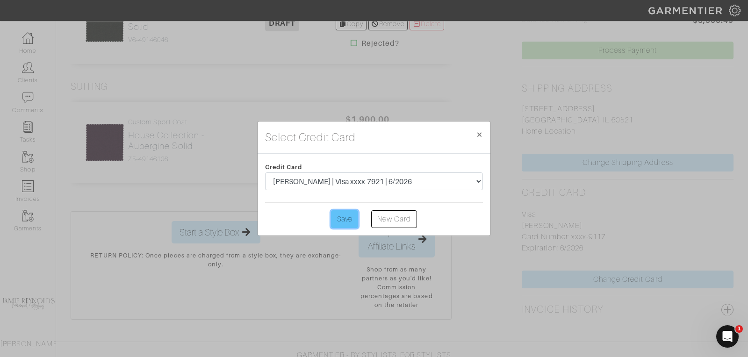
click at [348, 218] on input "Save" at bounding box center [344, 219] width 27 height 18
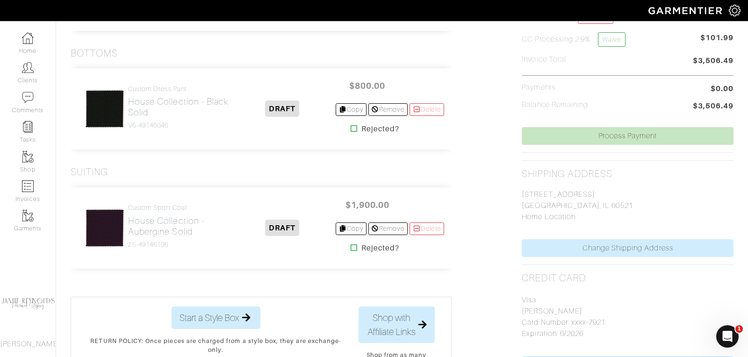
scroll to position [334, 0]
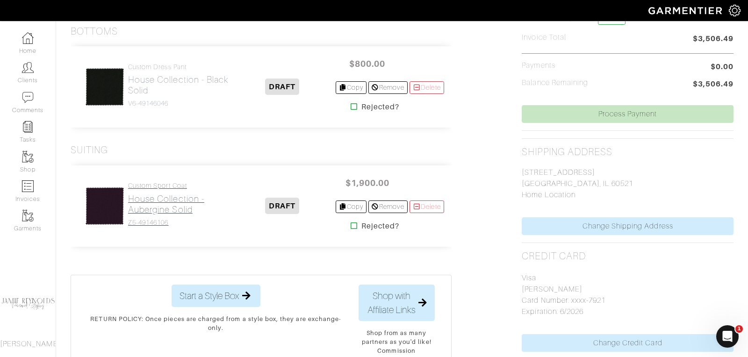
click at [167, 201] on h2 "House Collection - Aubergine Solid" at bounding box center [179, 205] width 102 height 22
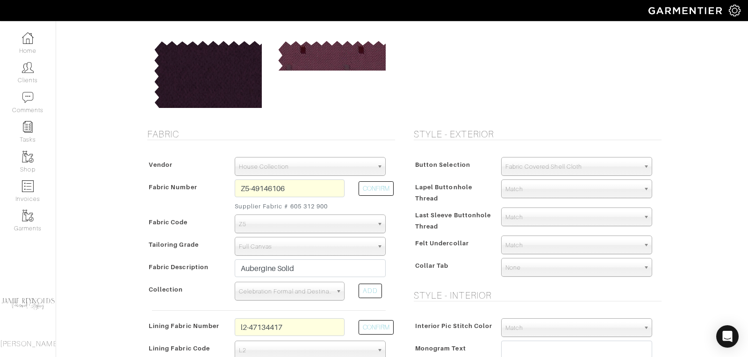
scroll to position [95, 0]
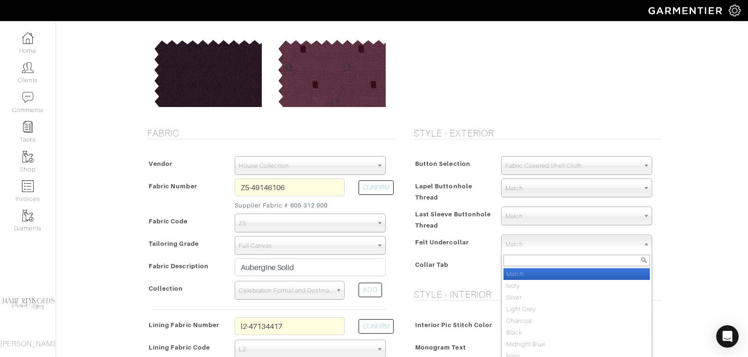
click at [519, 250] on span "Match" at bounding box center [573, 244] width 134 height 19
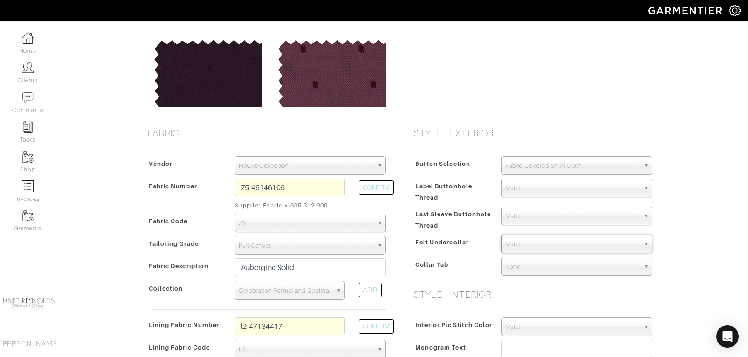
click at [519, 243] on span "Match" at bounding box center [573, 244] width 134 height 19
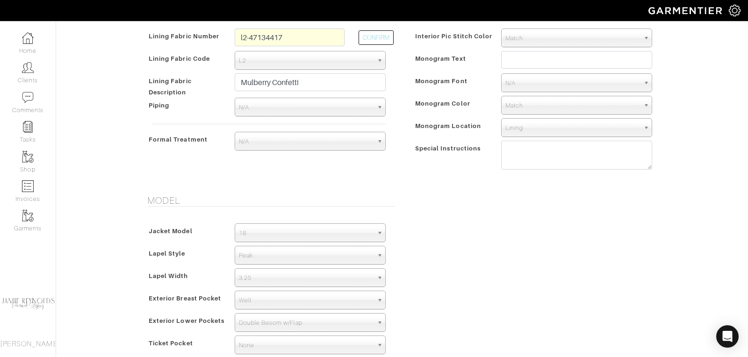
scroll to position [387, 0]
